Goal: Task Accomplishment & Management: Use online tool/utility

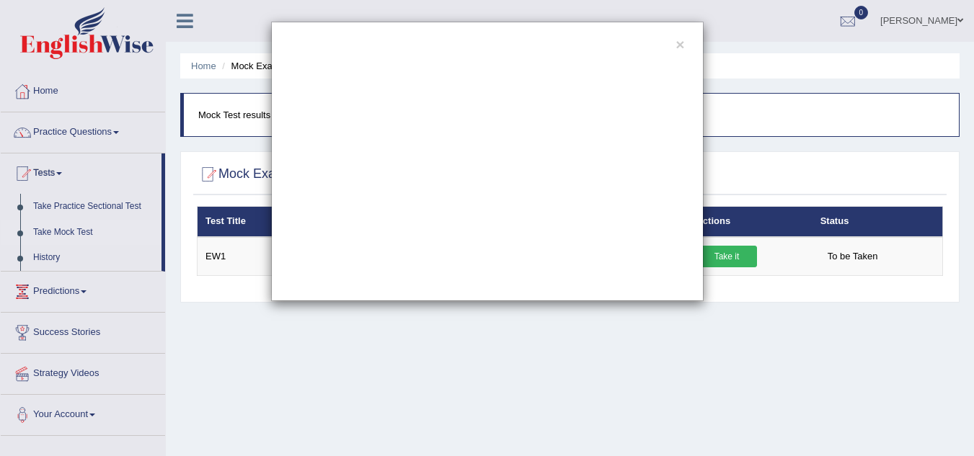
click at [73, 236] on div "×" at bounding box center [487, 162] width 974 height 280
click at [731, 258] on div "×" at bounding box center [487, 162] width 974 height 280
click at [737, 253] on div "×" at bounding box center [487, 162] width 974 height 280
click at [115, 133] on div "×" at bounding box center [487, 162] width 974 height 280
click at [56, 81] on div "×" at bounding box center [487, 162] width 974 height 280
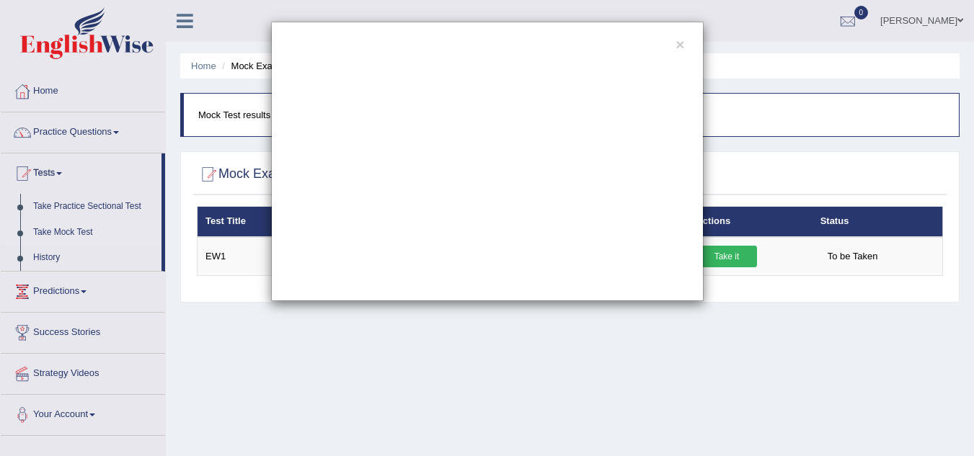
click at [185, 23] on div "×" at bounding box center [487, 162] width 974 height 280
click at [683, 45] on div "×" at bounding box center [487, 162] width 432 height 280
click at [683, 45] on button "×" at bounding box center [679, 44] width 9 height 15
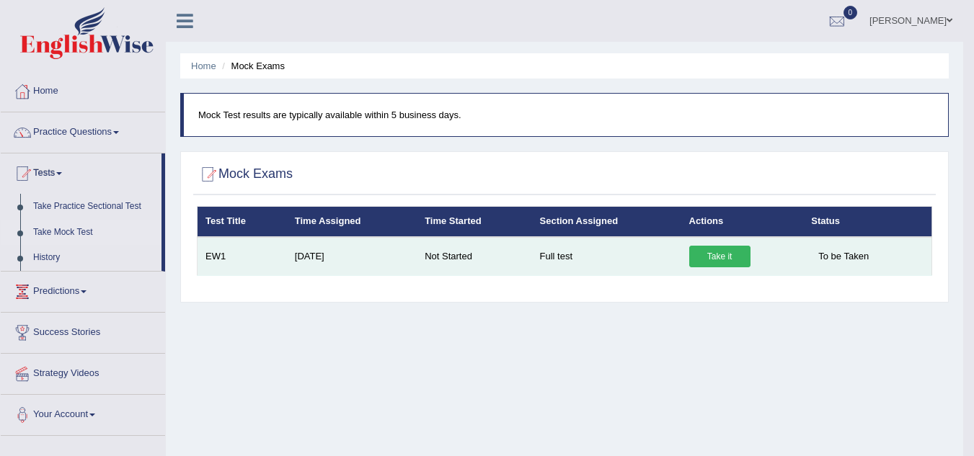
click at [729, 256] on link "Take it" at bounding box center [719, 257] width 61 height 22
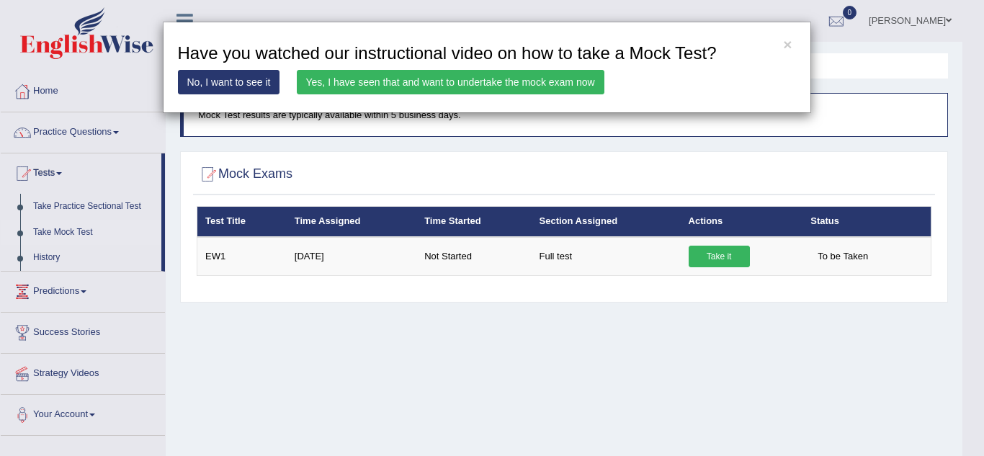
click at [536, 76] on link "Yes, I have seen that and want to undertake the mock exam now" at bounding box center [451, 82] width 308 height 25
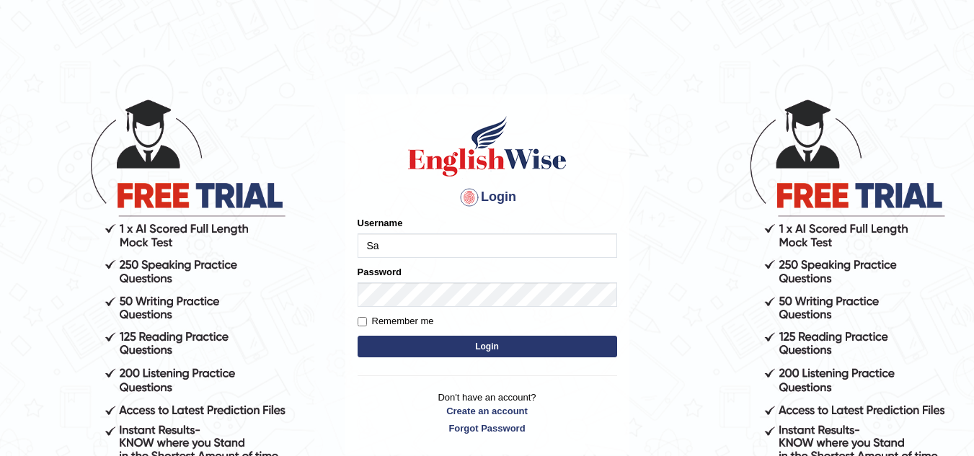
type input "Sapnapokhrel"
click at [432, 352] on button "Login" at bounding box center [486, 347] width 259 height 22
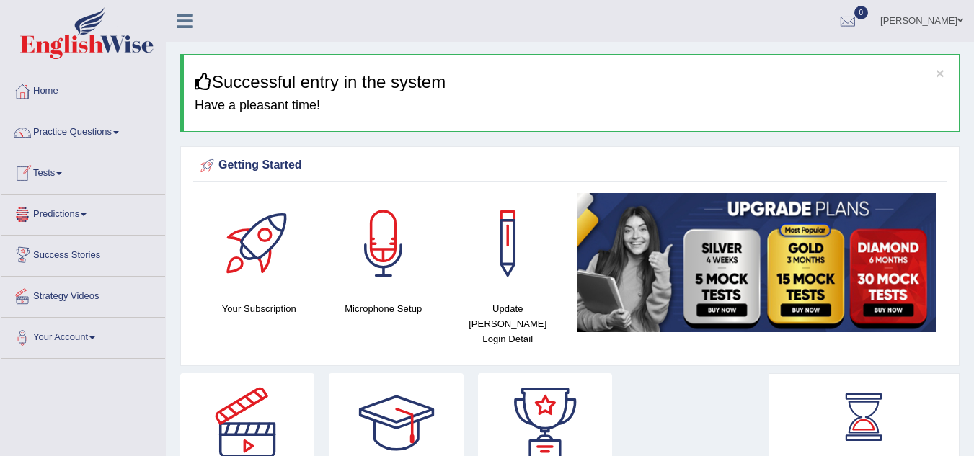
click at [61, 173] on span at bounding box center [59, 173] width 6 height 3
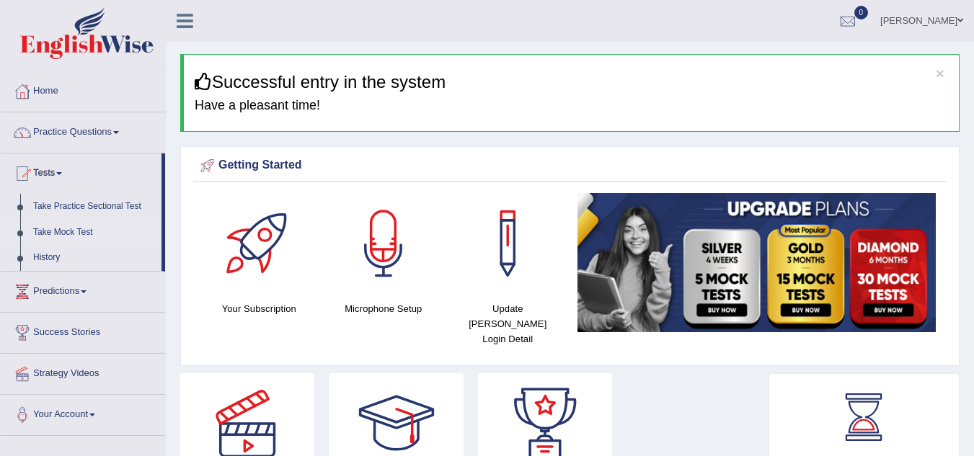
click at [80, 233] on link "Take Mock Test" at bounding box center [94, 233] width 135 height 26
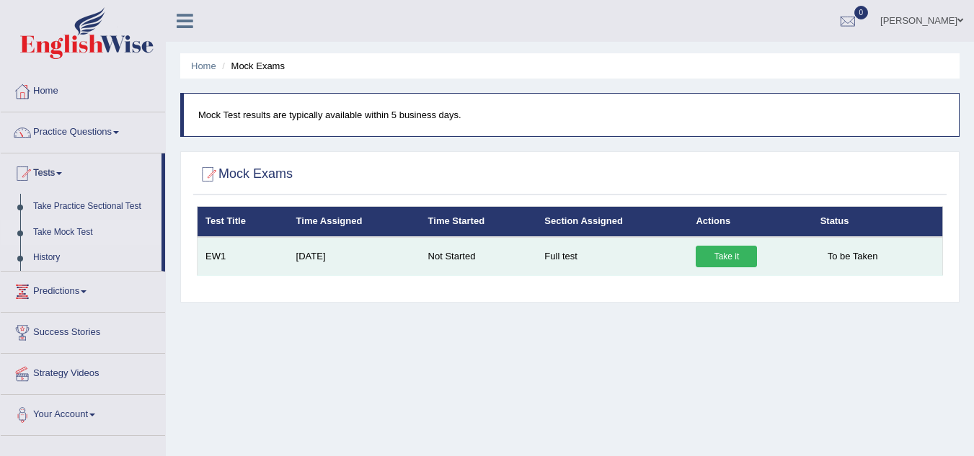
click at [734, 257] on link "Take it" at bounding box center [725, 257] width 61 height 22
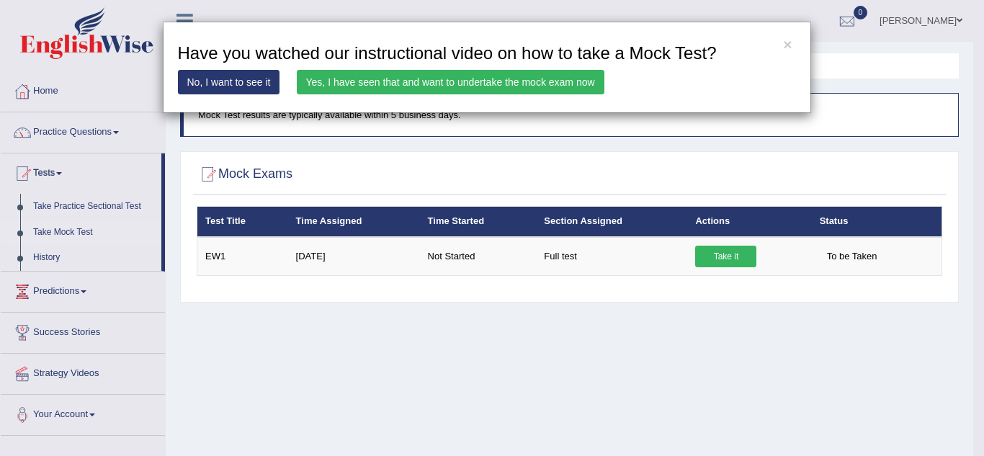
click at [587, 81] on link "Yes, I have seen that and want to undertake the mock exam now" at bounding box center [451, 82] width 308 height 25
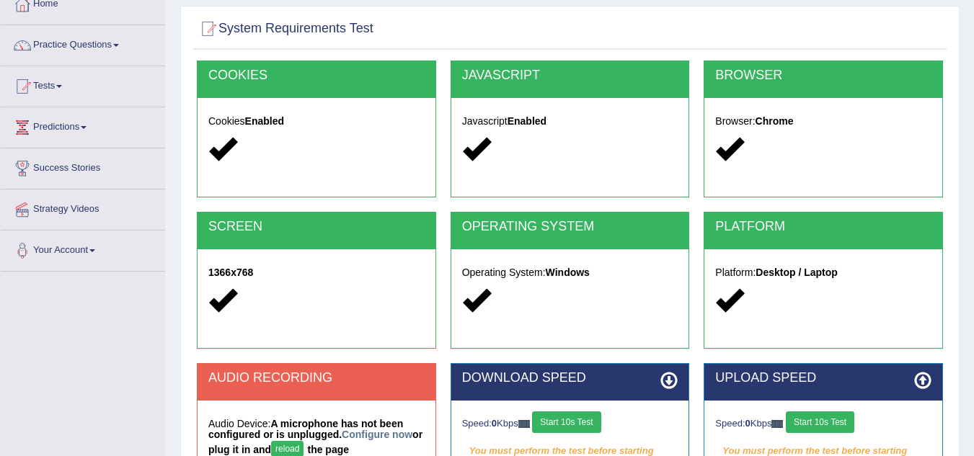
scroll to position [145, 0]
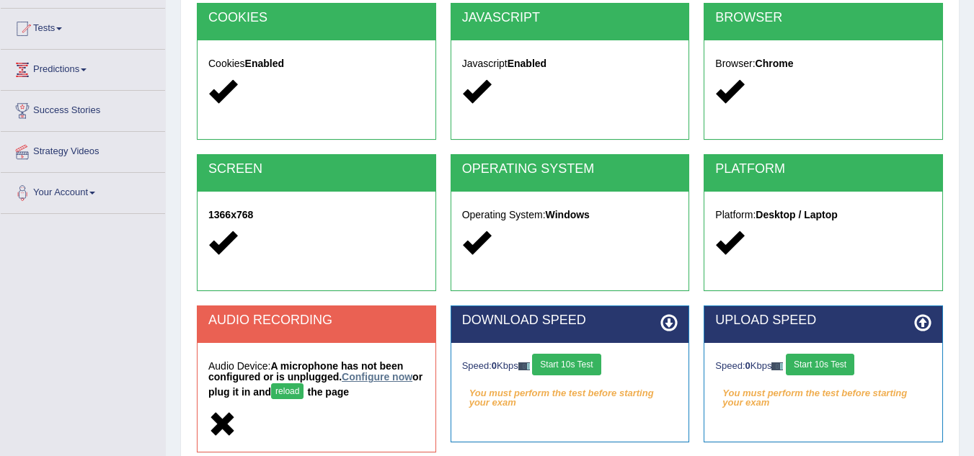
drag, startPoint x: 976, startPoint y: 193, endPoint x: 375, endPoint y: 381, distance: 629.1
click at [375, 381] on link "Configure now" at bounding box center [377, 377] width 71 height 12
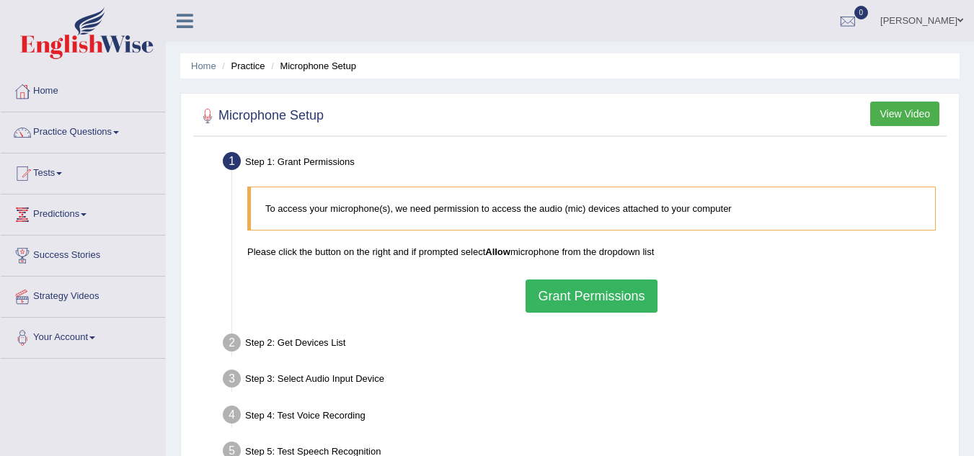
click at [576, 285] on button "Grant Permissions" at bounding box center [590, 296] width 131 height 33
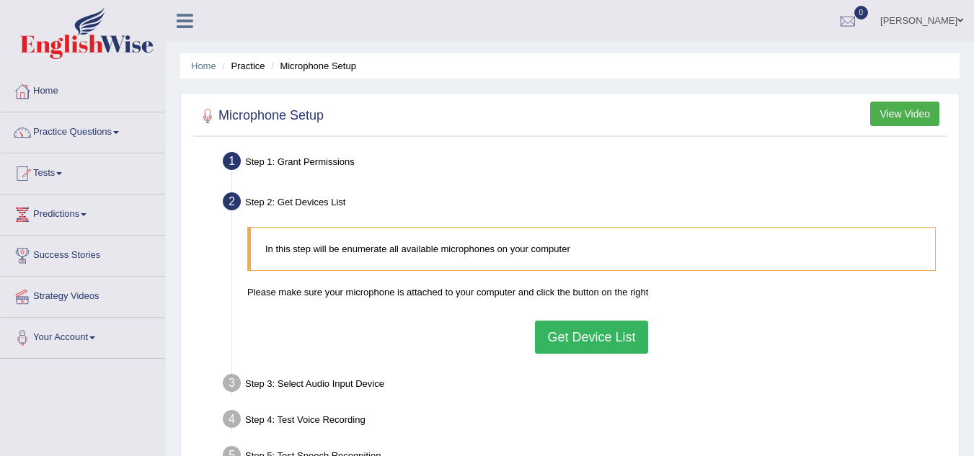
click at [577, 337] on button "Get Device List" at bounding box center [591, 337] width 112 height 33
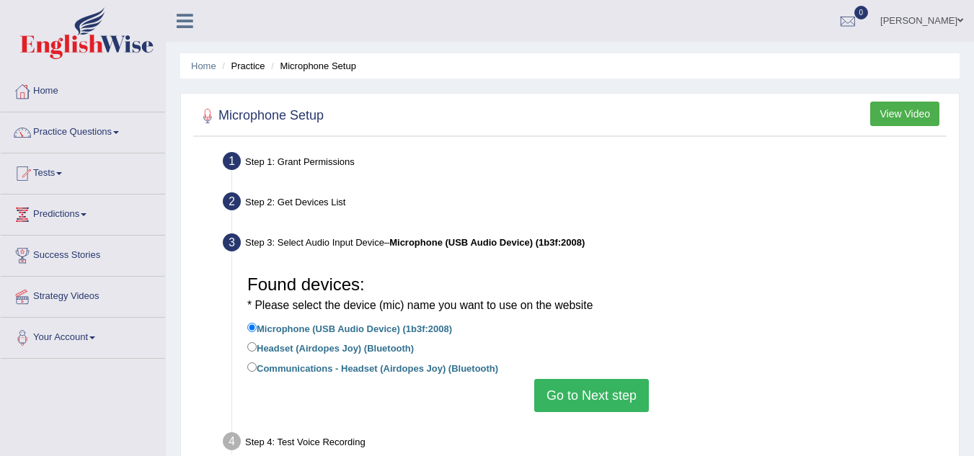
click at [582, 399] on button "Go to Next step" at bounding box center [591, 395] width 115 height 33
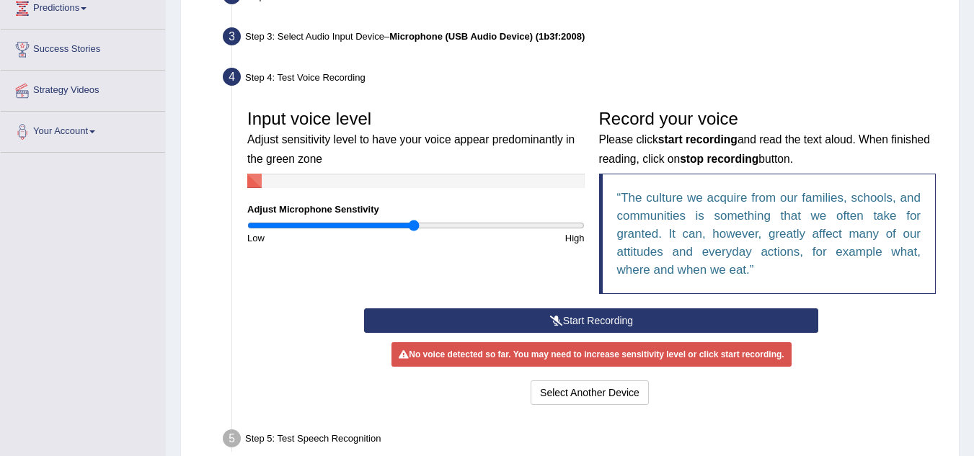
scroll to position [210, 0]
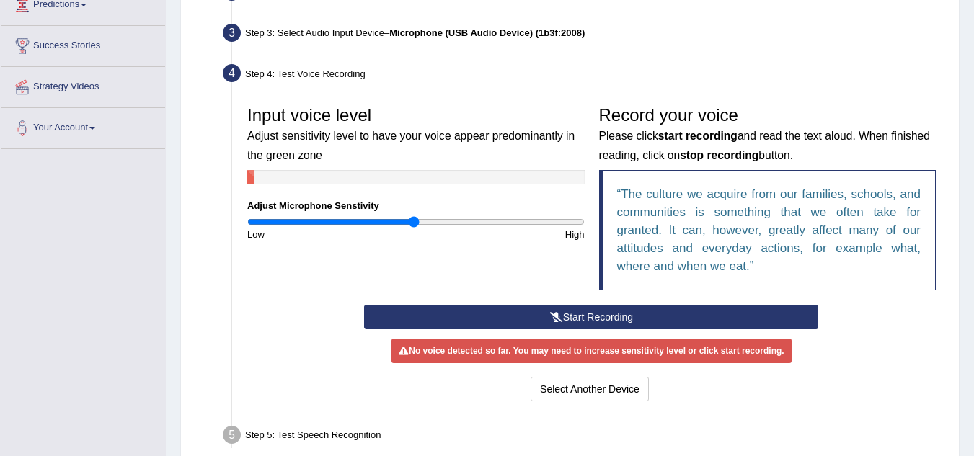
click at [640, 319] on button "Start Recording" at bounding box center [591, 317] width 454 height 25
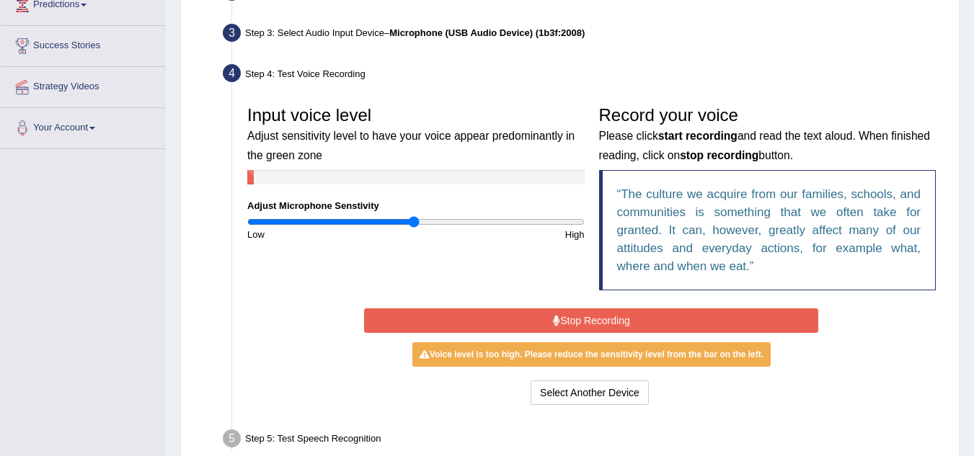
click at [640, 319] on button "Stop Recording" at bounding box center [591, 320] width 454 height 25
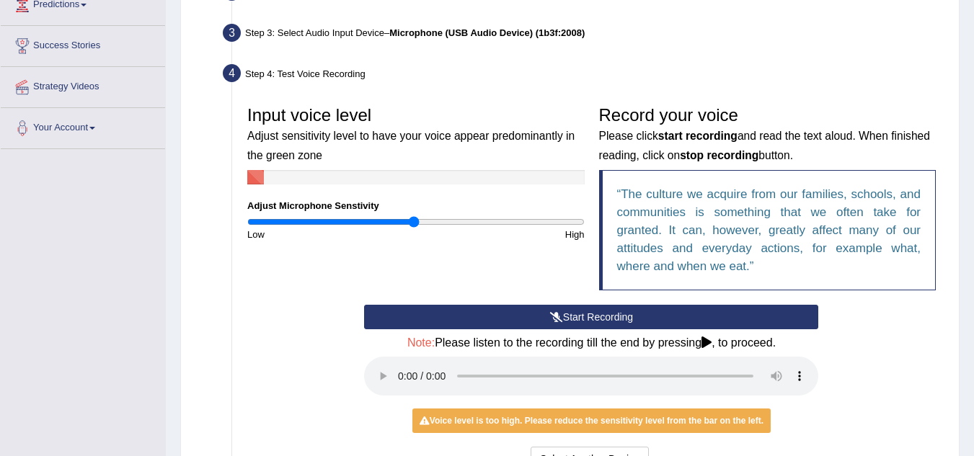
click at [409, 225] on input "range" at bounding box center [415, 222] width 337 height 12
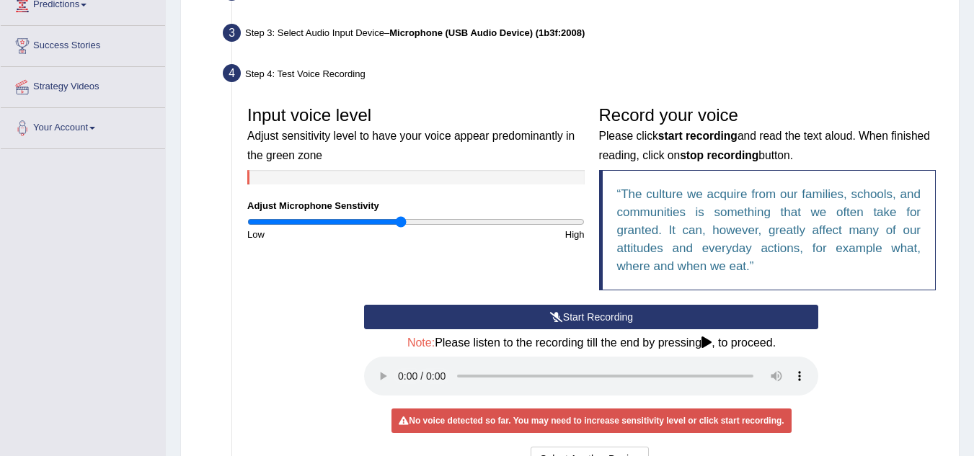
click at [401, 223] on input "range" at bounding box center [415, 222] width 337 height 12
click at [397, 223] on input "range" at bounding box center [415, 222] width 337 height 12
click at [388, 221] on input "range" at bounding box center [415, 222] width 337 height 12
type input "0.78"
click at [378, 222] on input "range" at bounding box center [415, 222] width 337 height 12
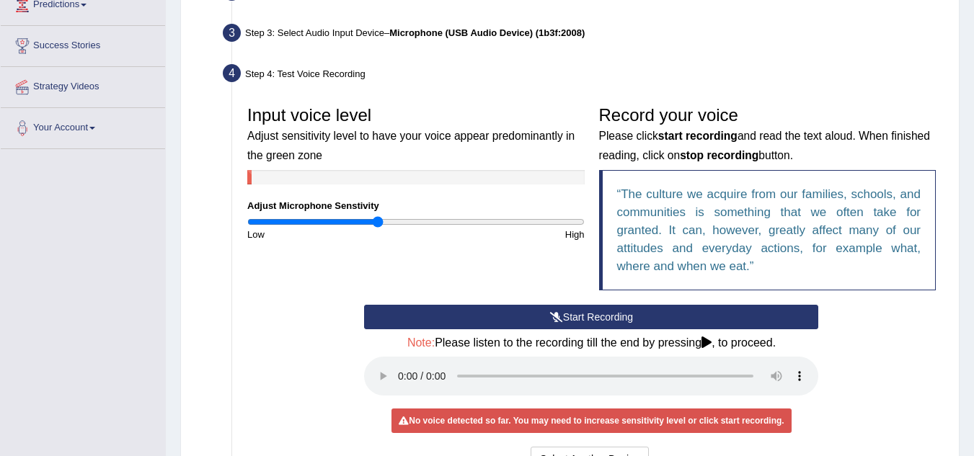
click at [559, 318] on icon at bounding box center [556, 317] width 13 height 10
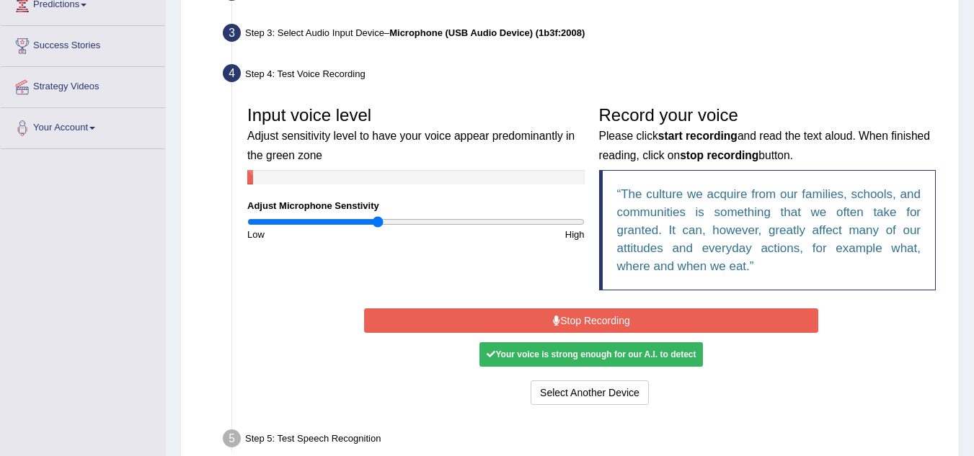
click at [559, 318] on button "Stop Recording" at bounding box center [591, 320] width 454 height 25
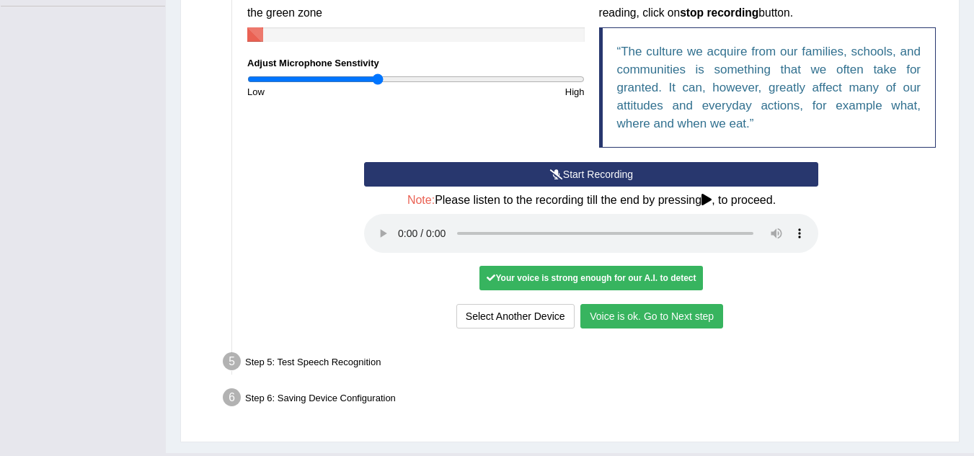
scroll to position [355, 0]
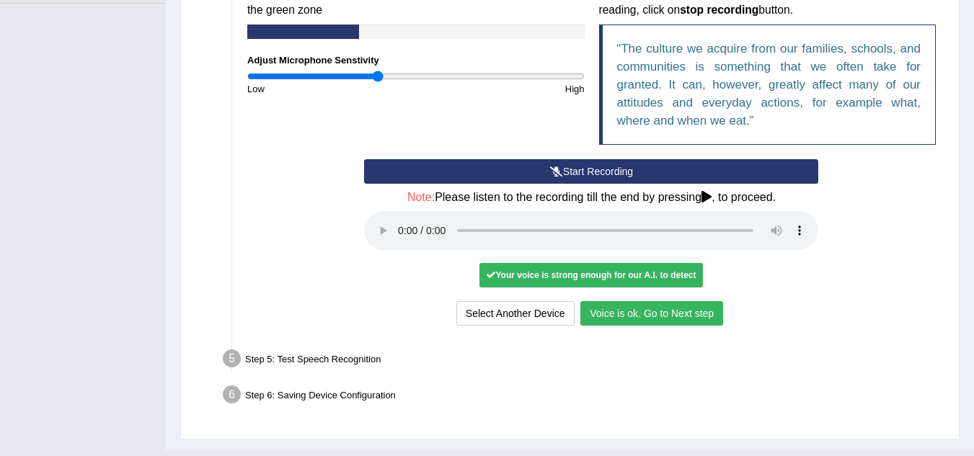
click at [705, 321] on button "Voice is ok. Go to Next step" at bounding box center [651, 313] width 143 height 25
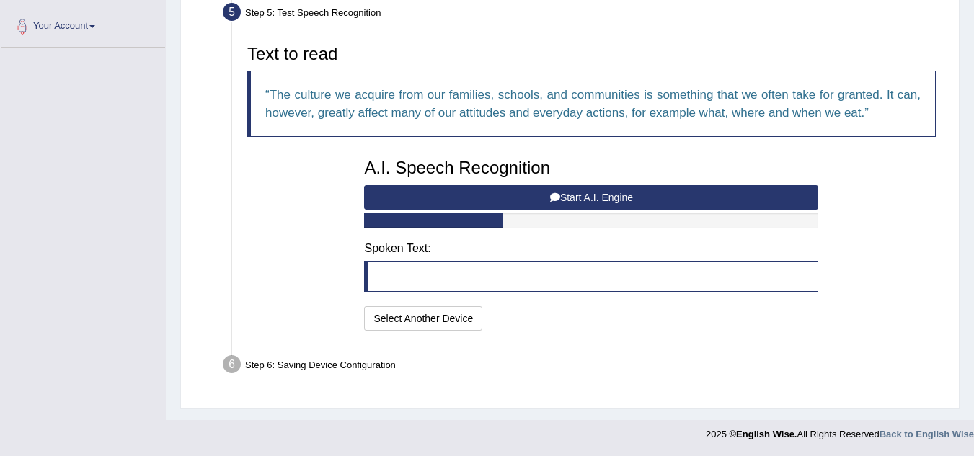
scroll to position [311, 0]
click at [529, 201] on button "Start A.I. Engine" at bounding box center [591, 197] width 454 height 25
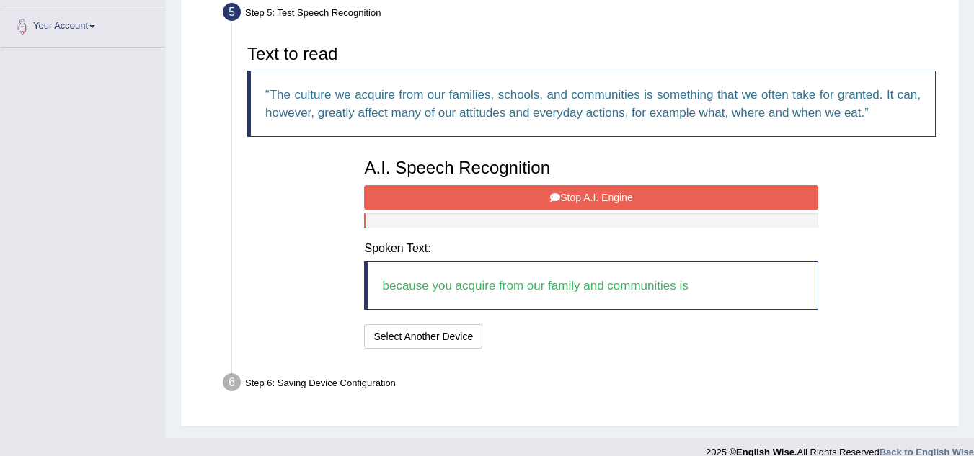
scroll to position [329, 0]
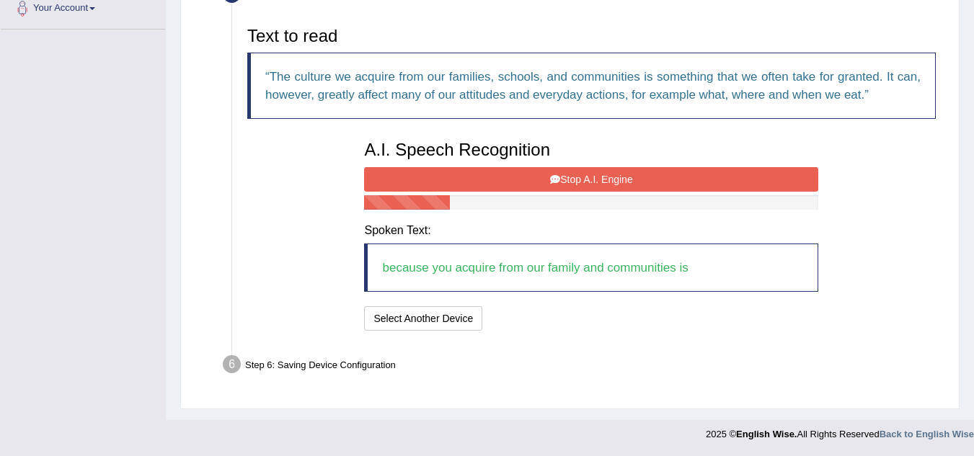
click at [592, 179] on button "Stop A.I. Engine" at bounding box center [591, 179] width 454 height 25
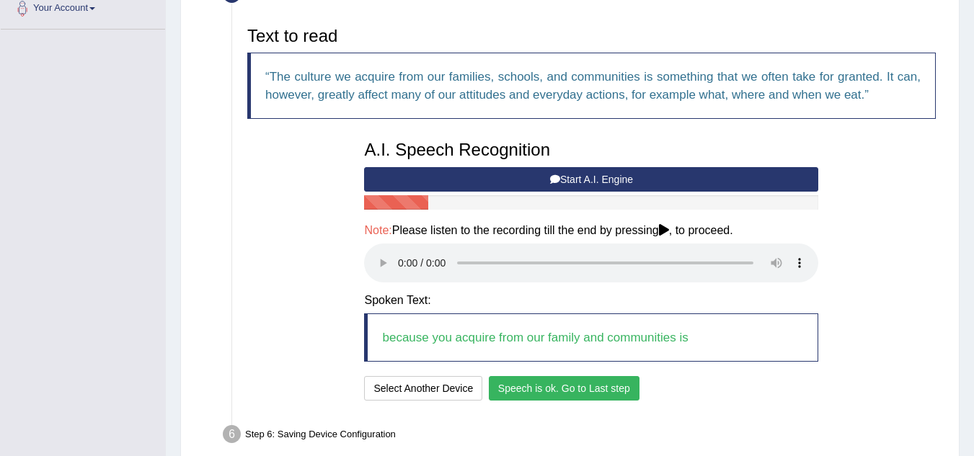
click at [553, 388] on button "Speech is ok. Go to Last step" at bounding box center [564, 388] width 151 height 25
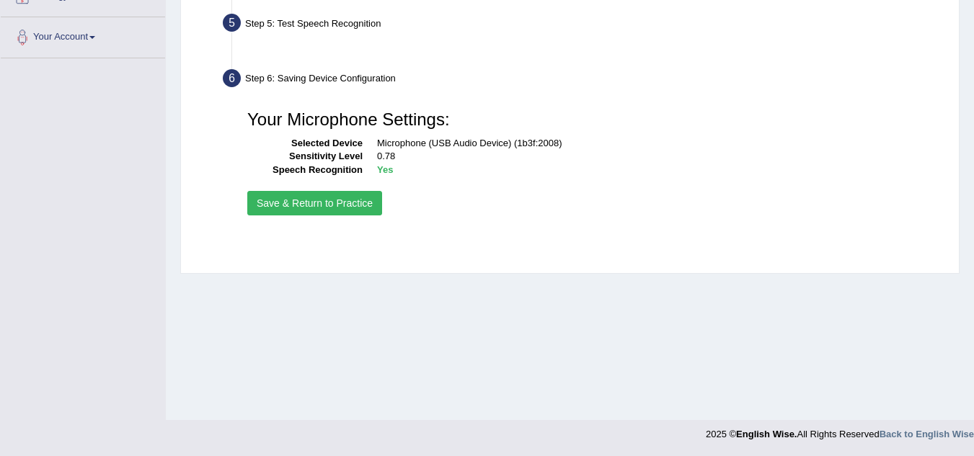
scroll to position [301, 0]
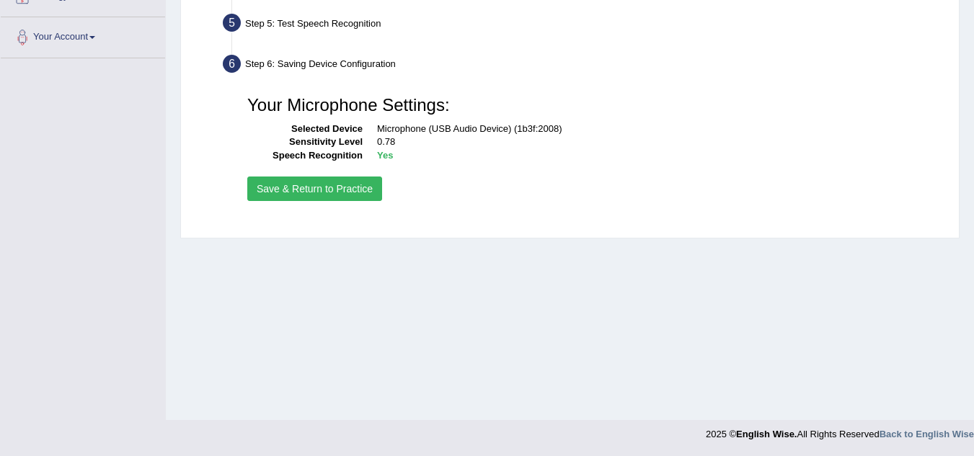
click at [353, 191] on button "Save & Return to Practice" at bounding box center [314, 189] width 135 height 25
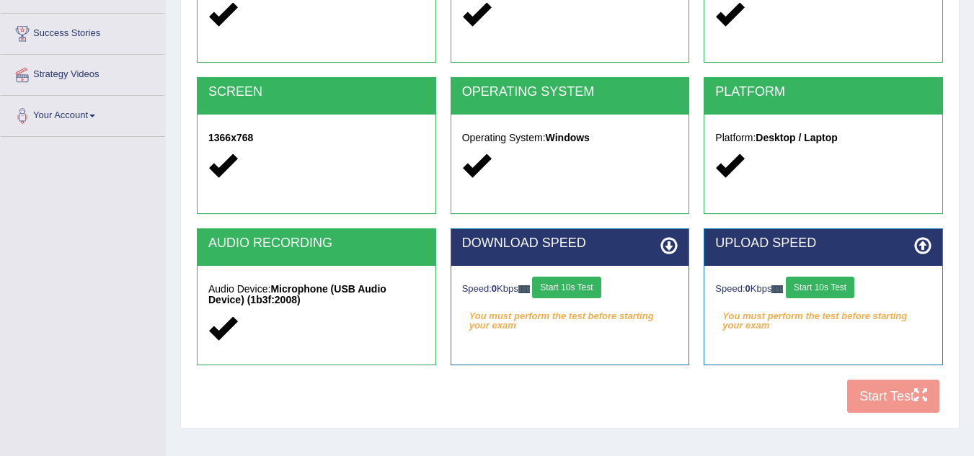
scroll to position [233, 0]
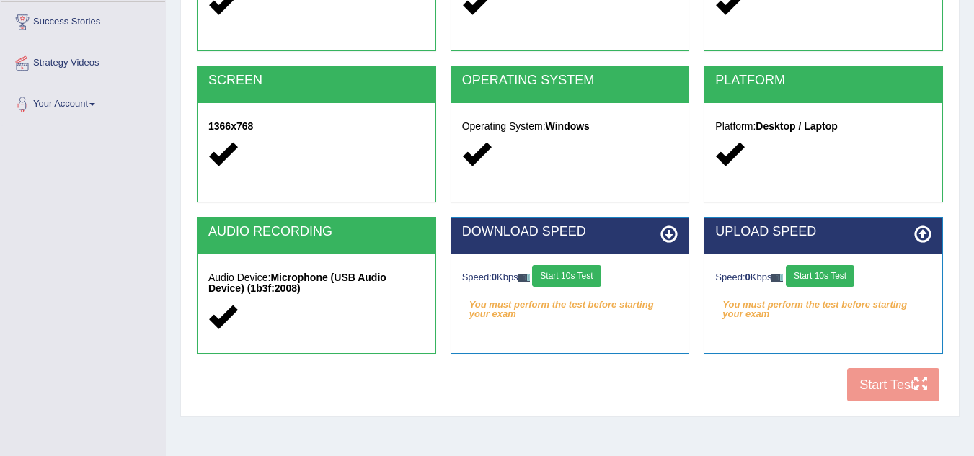
click at [583, 280] on button "Start 10s Test" at bounding box center [566, 276] width 68 height 22
click at [848, 270] on button "Start 10s Test" at bounding box center [820, 276] width 68 height 22
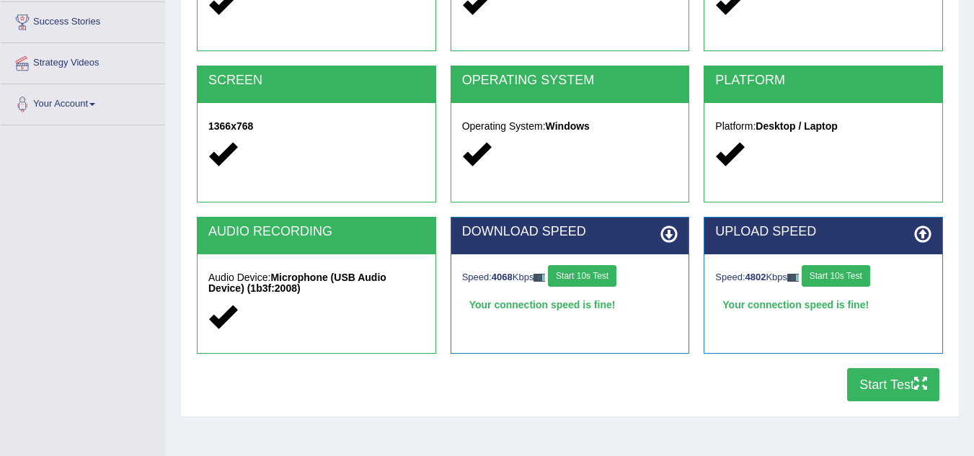
click at [881, 383] on button "Start Test" at bounding box center [893, 384] width 92 height 33
click at [866, 394] on button "Start Test" at bounding box center [893, 384] width 92 height 33
